Goal: Task Accomplishment & Management: Complete application form

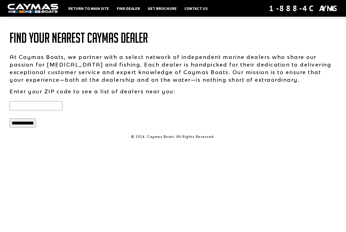
click at [25, 109] on input "text" at bounding box center [36, 105] width 53 height 9
type input "*****"
click at [26, 125] on input "**********" at bounding box center [23, 123] width 26 height 9
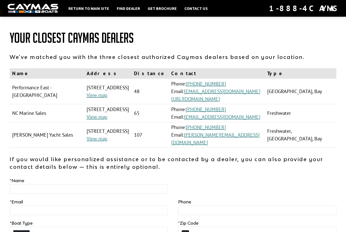
click at [81, 8] on link "Return to main site" at bounding box center [89, 8] width 46 height 7
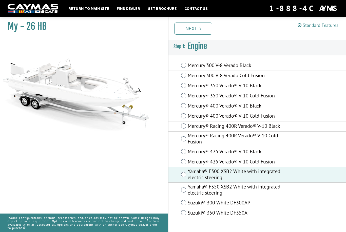
click at [195, 31] on link "Next" at bounding box center [193, 29] width 38 height 12
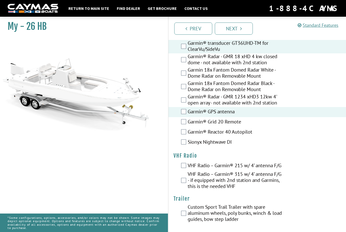
scroll to position [1535, 0]
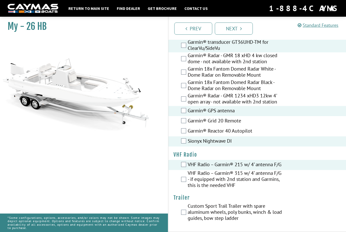
click at [236, 27] on link "Next" at bounding box center [234, 29] width 38 height 12
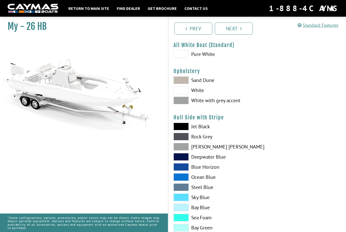
scroll to position [0, 0]
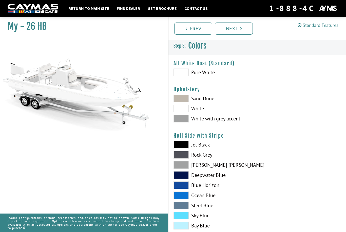
click at [183, 100] on span at bounding box center [181, 99] width 15 height 8
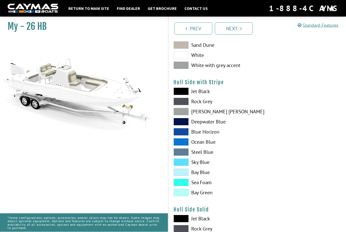
scroll to position [60, 0]
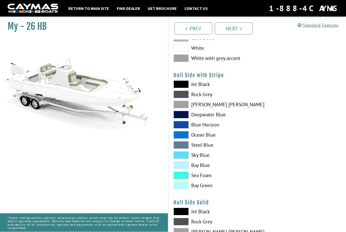
click at [181, 148] on span at bounding box center [181, 146] width 15 height 8
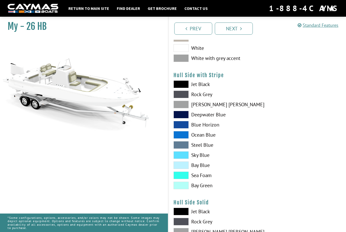
click at [181, 105] on span at bounding box center [181, 105] width 15 height 8
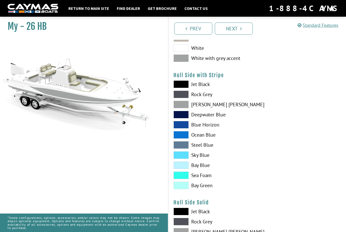
click at [179, 96] on span at bounding box center [181, 95] width 15 height 8
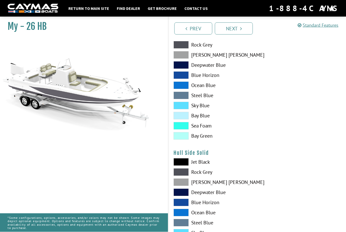
scroll to position [110, 0]
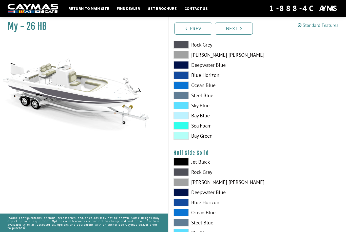
click at [181, 173] on span at bounding box center [181, 173] width 15 height 8
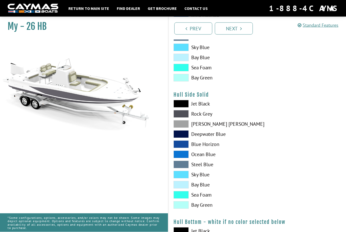
click at [182, 147] on span at bounding box center [181, 145] width 15 height 8
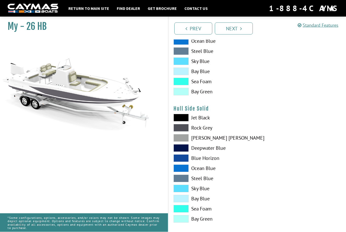
scroll to position [151, 0]
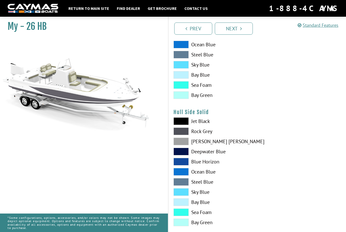
click at [181, 132] on span at bounding box center [181, 132] width 15 height 8
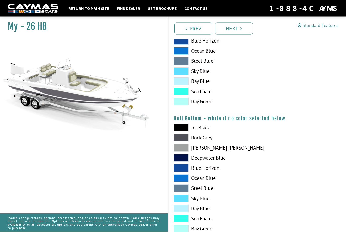
scroll to position [272, 0]
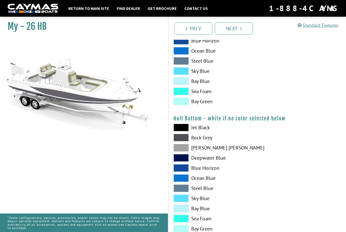
click at [182, 139] on span at bounding box center [181, 138] width 15 height 8
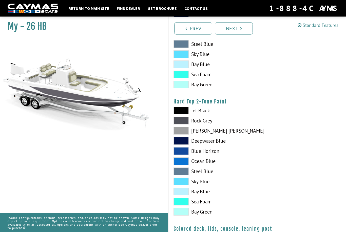
scroll to position [416, 0]
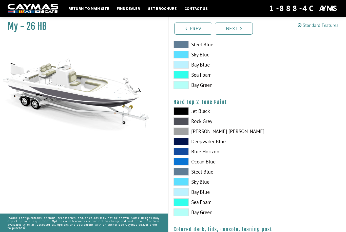
click at [182, 123] on span at bounding box center [181, 122] width 15 height 8
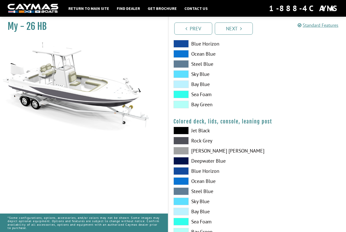
scroll to position [529, 0]
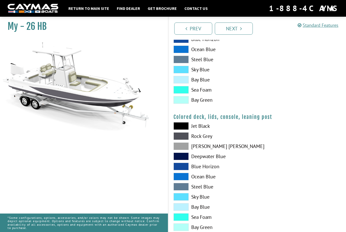
click at [233, 28] on link "Next" at bounding box center [234, 29] width 38 height 12
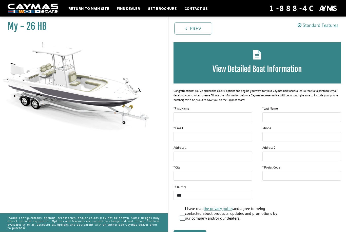
scroll to position [33, 0]
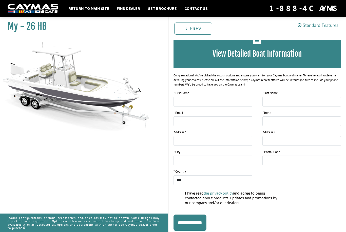
click at [200, 223] on input "**********" at bounding box center [190, 223] width 33 height 16
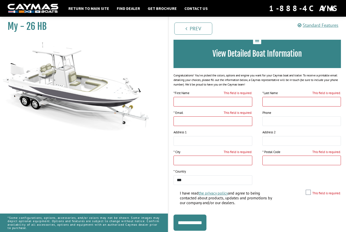
click at [318, 27] on link "Standard Features" at bounding box center [318, 25] width 41 height 6
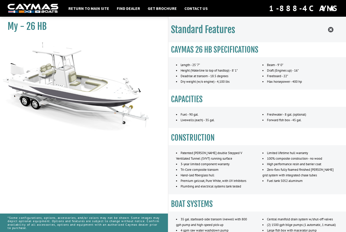
scroll to position [0, 0]
click at [332, 29] on icon at bounding box center [330, 30] width 5 height 6
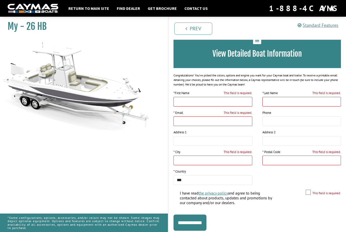
click at [85, 10] on link "Return to main site" at bounding box center [89, 8] width 46 height 7
